Goal: Transaction & Acquisition: Purchase product/service

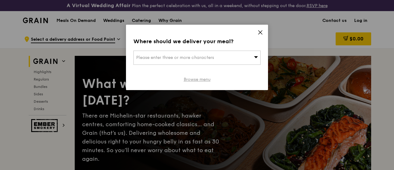
click at [200, 81] on link "Browse menu" at bounding box center [197, 80] width 27 height 6
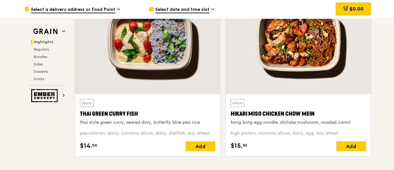
scroll to position [252, 0]
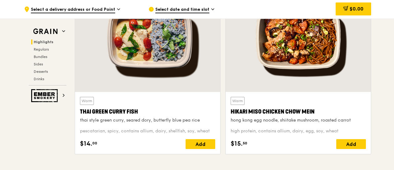
click at [264, 63] on div at bounding box center [298, 38] width 145 height 107
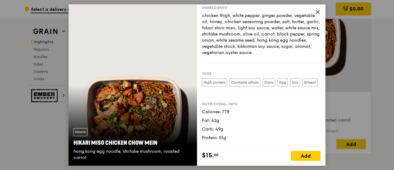
scroll to position [87, 0]
click at [316, 12] on icon at bounding box center [318, 12] width 6 height 6
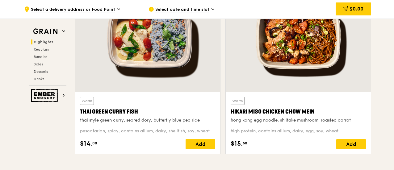
click at [164, 82] on div at bounding box center [147, 38] width 145 height 107
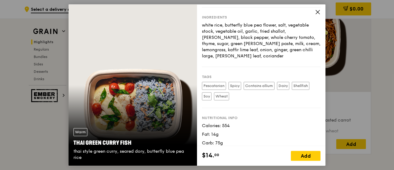
scroll to position [69, 0]
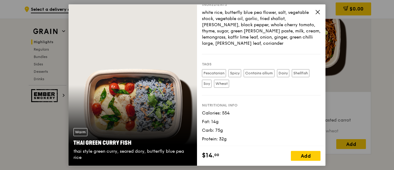
click at [319, 10] on icon at bounding box center [318, 12] width 6 height 6
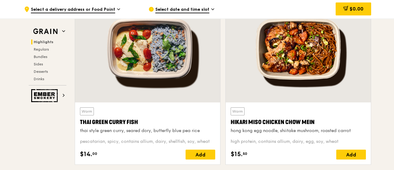
scroll to position [240, 0]
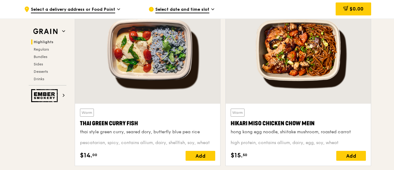
click at [131, 115] on div "Warm Thai Green Curry Fish thai style green curry, seared dory, butterfly blue …" at bounding box center [147, 122] width 135 height 26
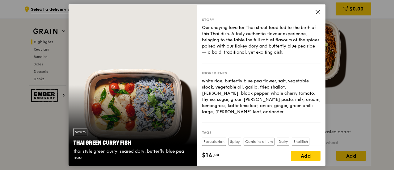
click at [317, 11] on icon at bounding box center [318, 12] width 4 height 4
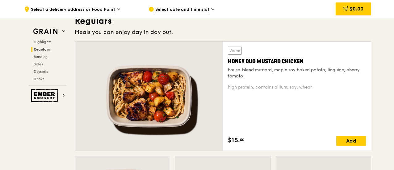
scroll to position [431, 0]
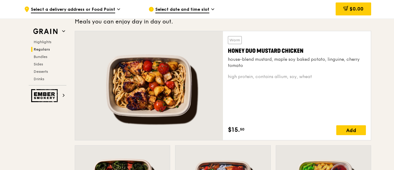
click at [181, 100] on div at bounding box center [149, 85] width 148 height 109
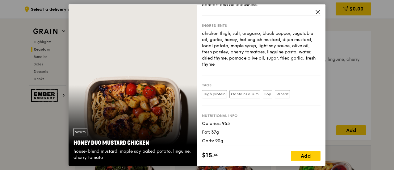
scroll to position [65, 0]
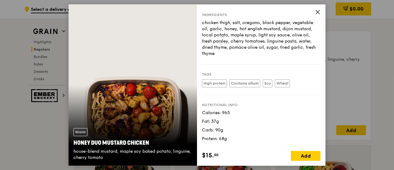
click at [319, 11] on icon at bounding box center [318, 12] width 4 height 4
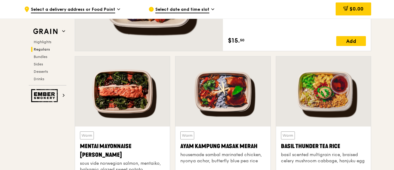
scroll to position [522, 0]
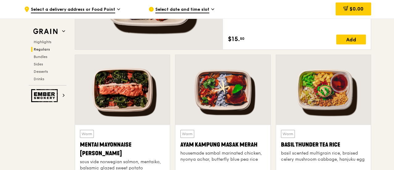
click at [150, 103] on div at bounding box center [122, 90] width 95 height 70
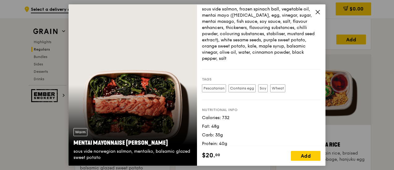
scroll to position [89, 0]
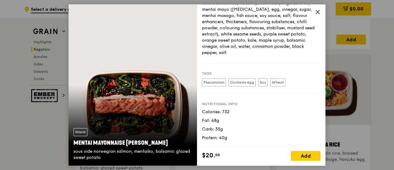
click at [318, 13] on icon at bounding box center [318, 12] width 6 height 6
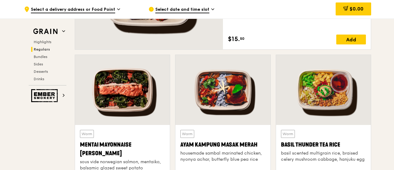
click at [234, 106] on div at bounding box center [223, 90] width 95 height 70
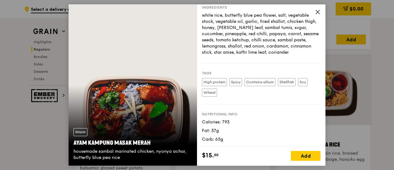
scroll to position [81, 0]
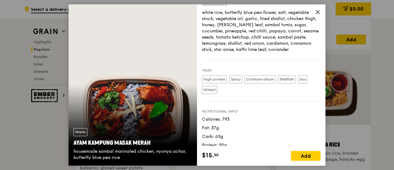
click at [316, 11] on icon at bounding box center [318, 12] width 6 height 6
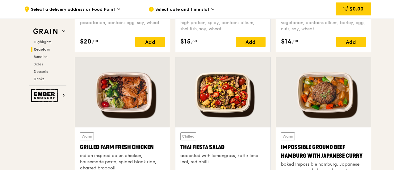
scroll to position [697, 0]
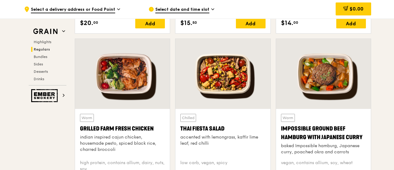
click at [124, 95] on div at bounding box center [122, 74] width 95 height 70
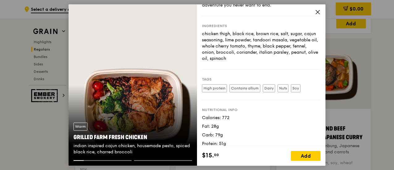
scroll to position [65, 0]
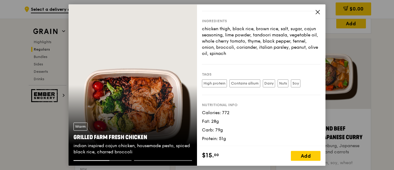
click at [318, 10] on icon at bounding box center [318, 12] width 6 height 6
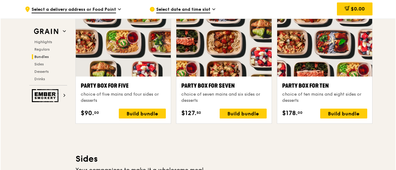
scroll to position [1252, 0]
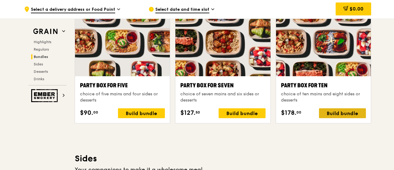
click at [327, 118] on div "Build bundle" at bounding box center [342, 113] width 47 height 10
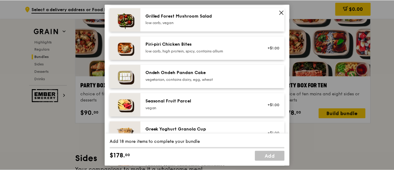
scroll to position [445, 0]
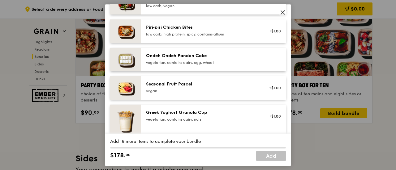
click at [284, 10] on icon at bounding box center [283, 13] width 6 height 6
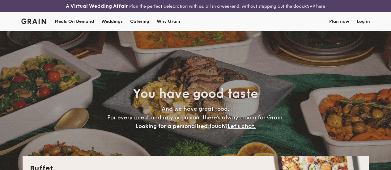
select select
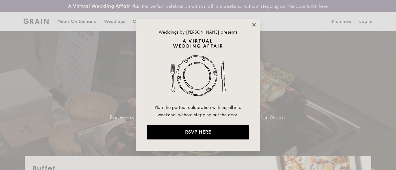
click at [253, 22] on icon at bounding box center [254, 25] width 6 height 6
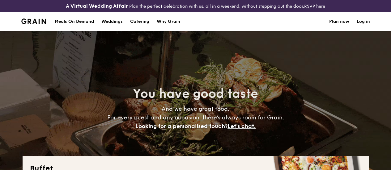
click at [77, 27] on div "Meals On Demand" at bounding box center [74, 21] width 39 height 19
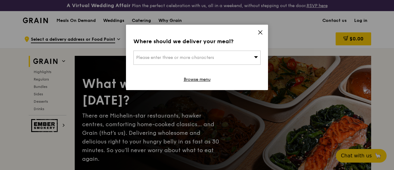
click at [261, 32] on icon at bounding box center [261, 33] width 4 height 4
